Goal: Entertainment & Leisure: Consume media (video, audio)

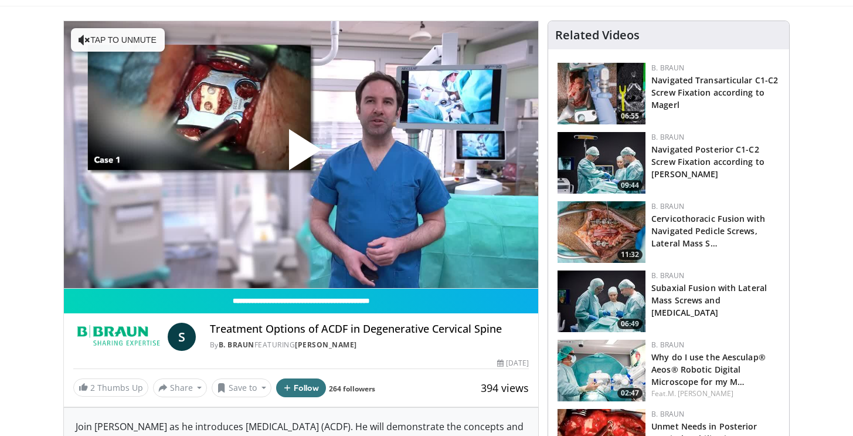
scroll to position [87, 0]
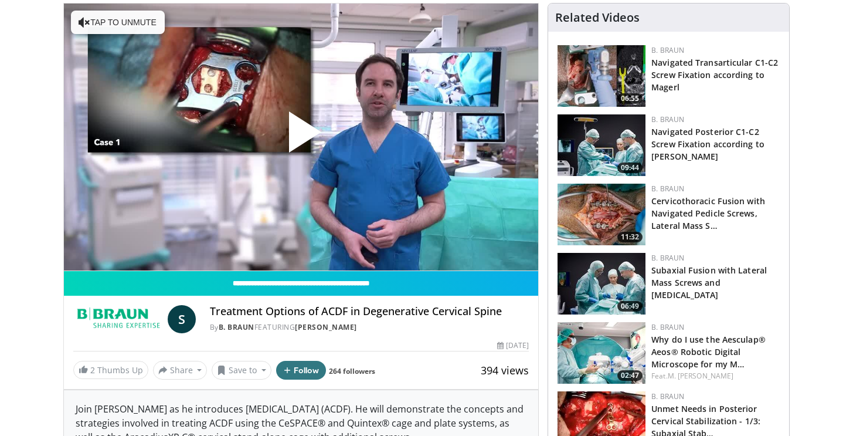
click at [301, 137] on span "Video Player" at bounding box center [301, 137] width 0 height 0
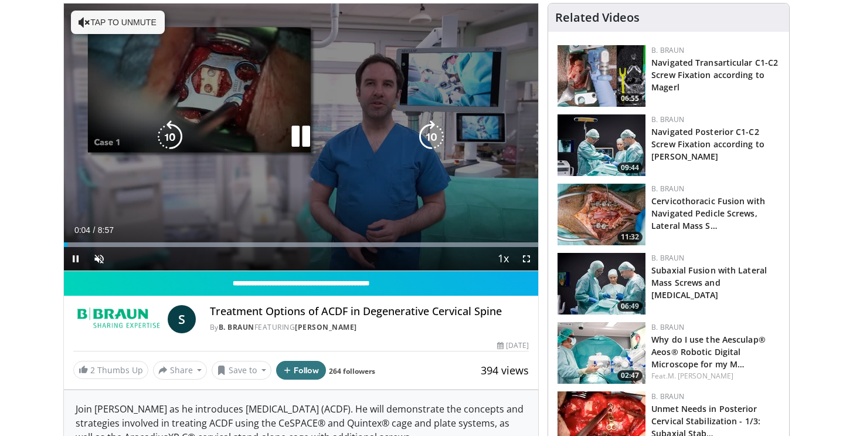
click at [293, 133] on icon "Video Player" at bounding box center [300, 136] width 33 height 33
click at [292, 139] on icon "Video Player" at bounding box center [300, 136] width 33 height 33
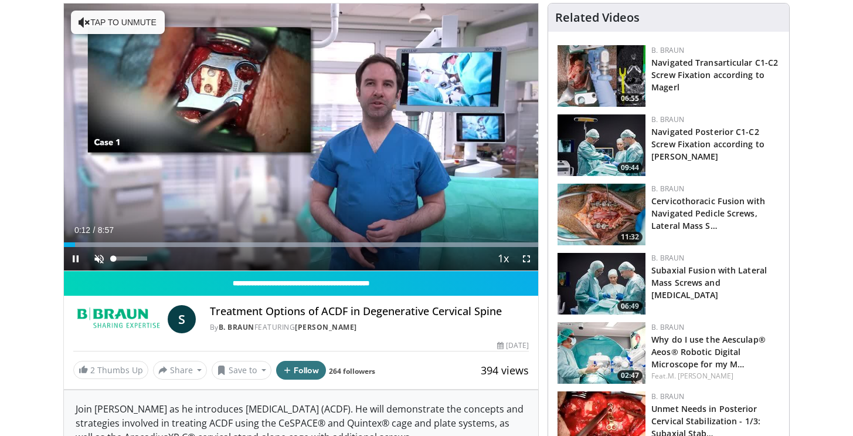
click at [98, 252] on span "Video Player" at bounding box center [98, 258] width 23 height 23
drag, startPoint x: 77, startPoint y: 244, endPoint x: 63, endPoint y: 244, distance: 14.1
click at [63, 244] on div "**********" at bounding box center [301, 196] width 476 height 386
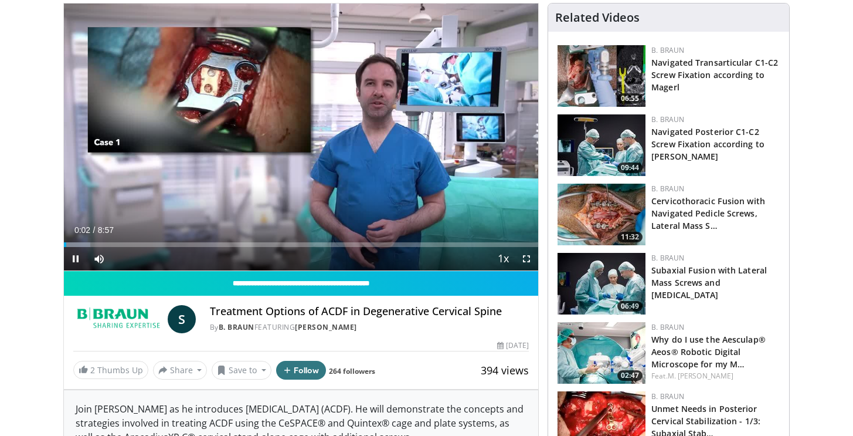
click at [529, 258] on span "Video Player" at bounding box center [526, 258] width 23 height 23
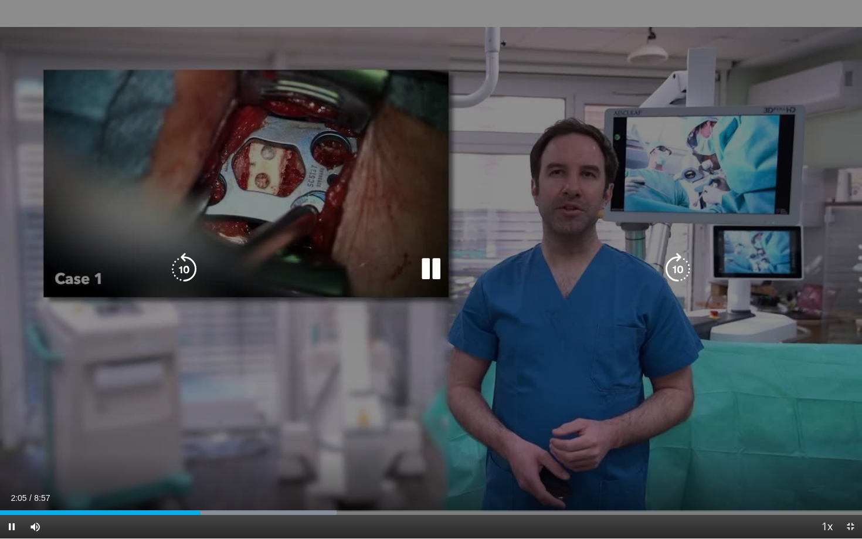
click at [521, 295] on div "10 seconds Tap to unmute" at bounding box center [431, 269] width 862 height 538
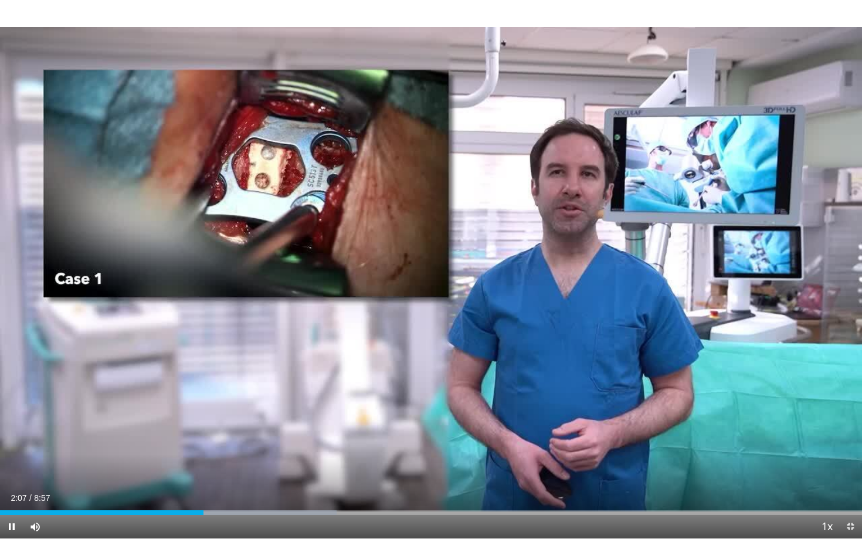
click at [852, 435] on span "Video Player" at bounding box center [849, 526] width 23 height 23
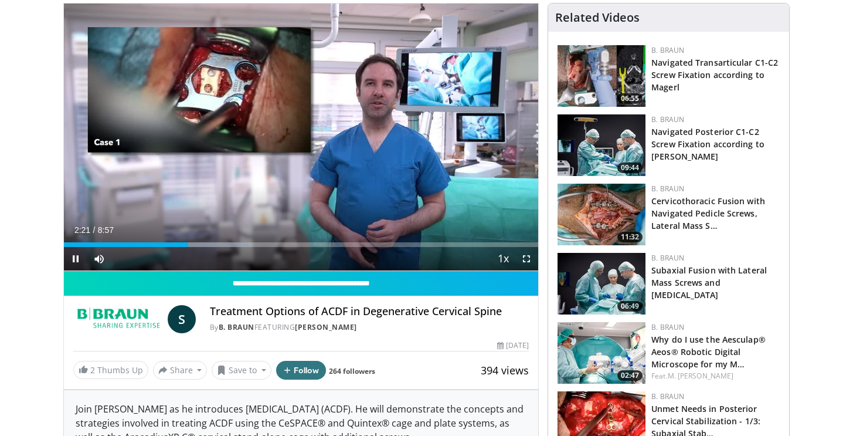
click at [532, 259] on span "Video Player" at bounding box center [526, 258] width 23 height 23
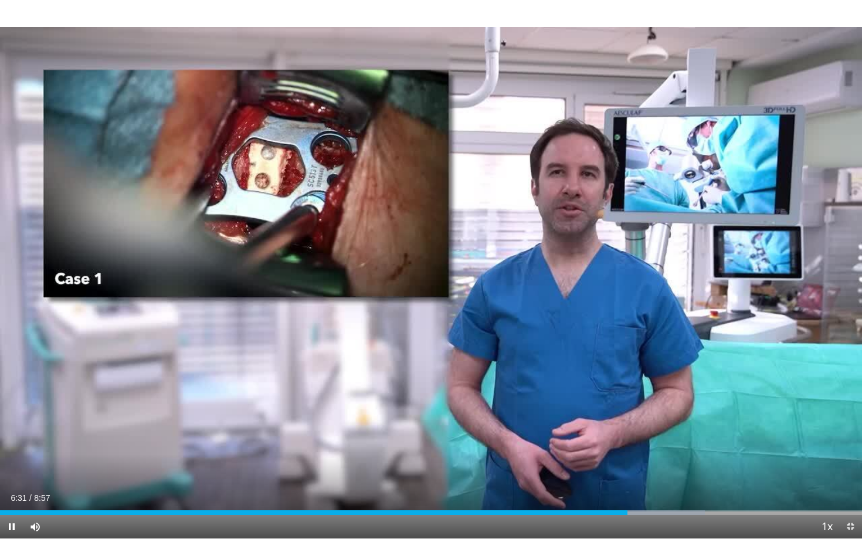
click at [853, 435] on span "Video Player" at bounding box center [849, 526] width 23 height 23
